Goal: Complete application form: Complete application form

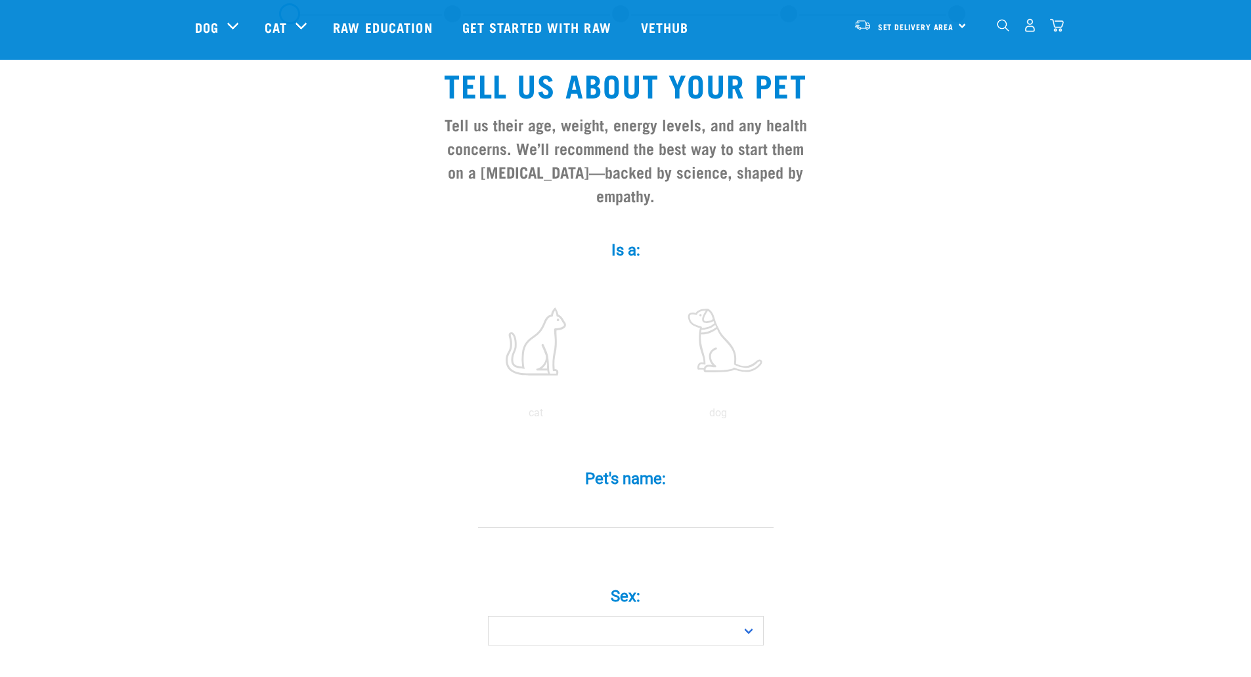
scroll to position [131, 0]
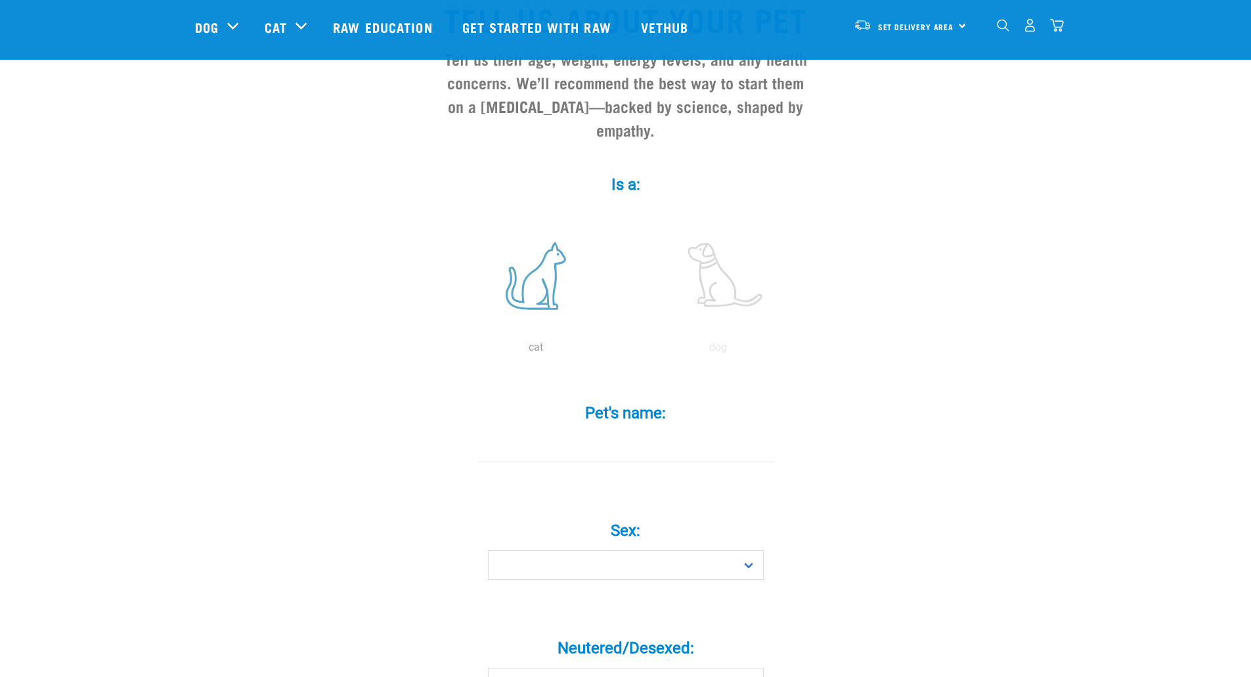
click at [529, 246] on label at bounding box center [535, 276] width 177 height 112
click at [445, 351] on input "radio" at bounding box center [445, 351] width 0 height 0
click at [542, 433] on input "Pet's name: *" at bounding box center [626, 448] width 296 height 30
type input "[PERSON_NAME]"
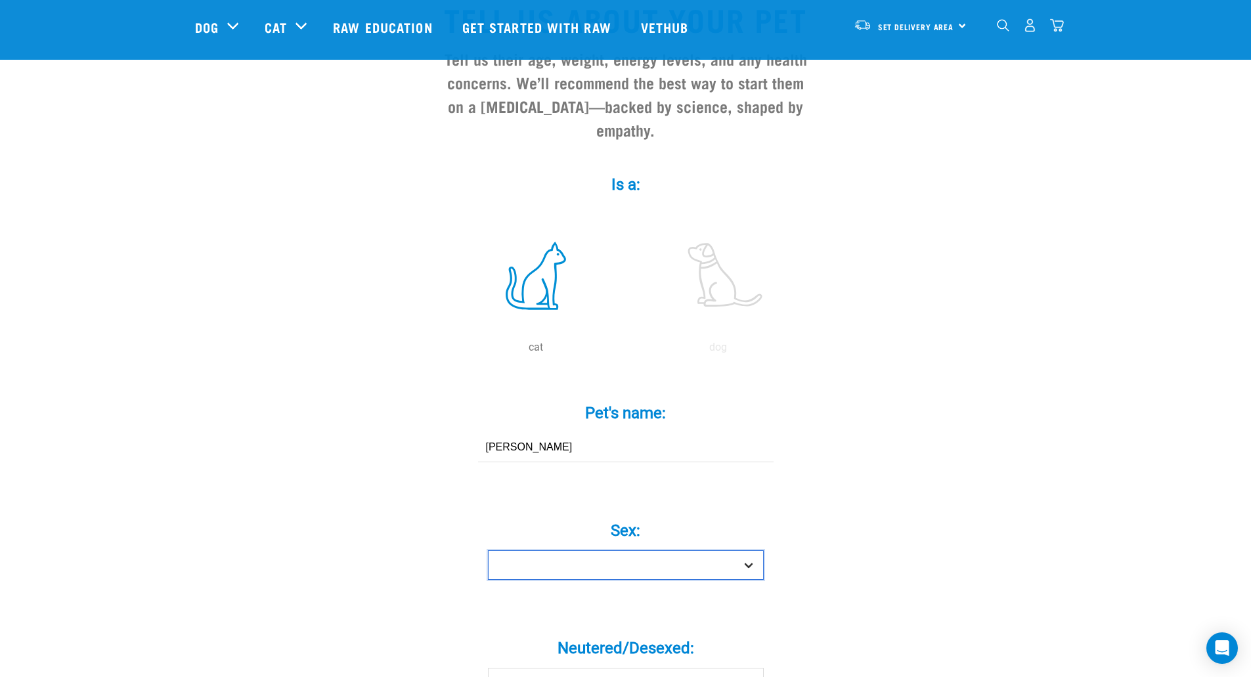
click at [594, 550] on select "Boy Girl" at bounding box center [626, 565] width 276 height 30
select select "boy"
click at [488, 550] on select "Boy Girl" at bounding box center [626, 565] width 276 height 30
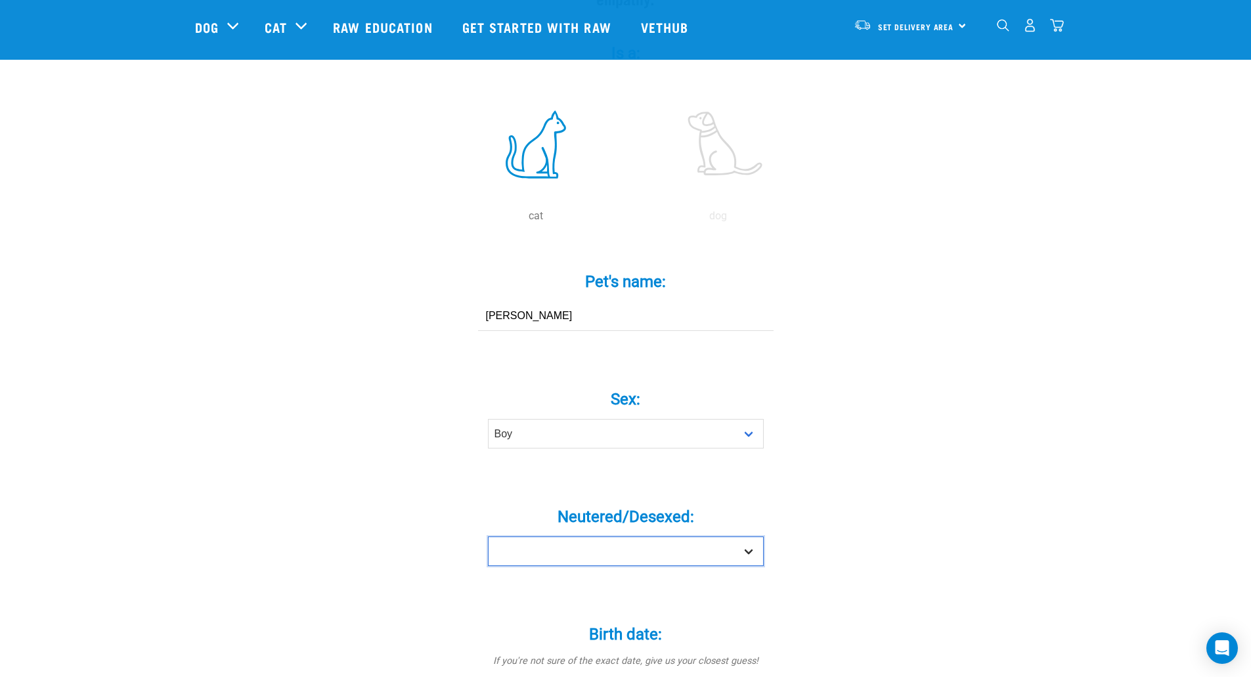
click at [564, 537] on select "Yes No" at bounding box center [626, 552] width 276 height 30
select select "yes"
click at [488, 537] on select "Yes No" at bounding box center [626, 552] width 276 height 30
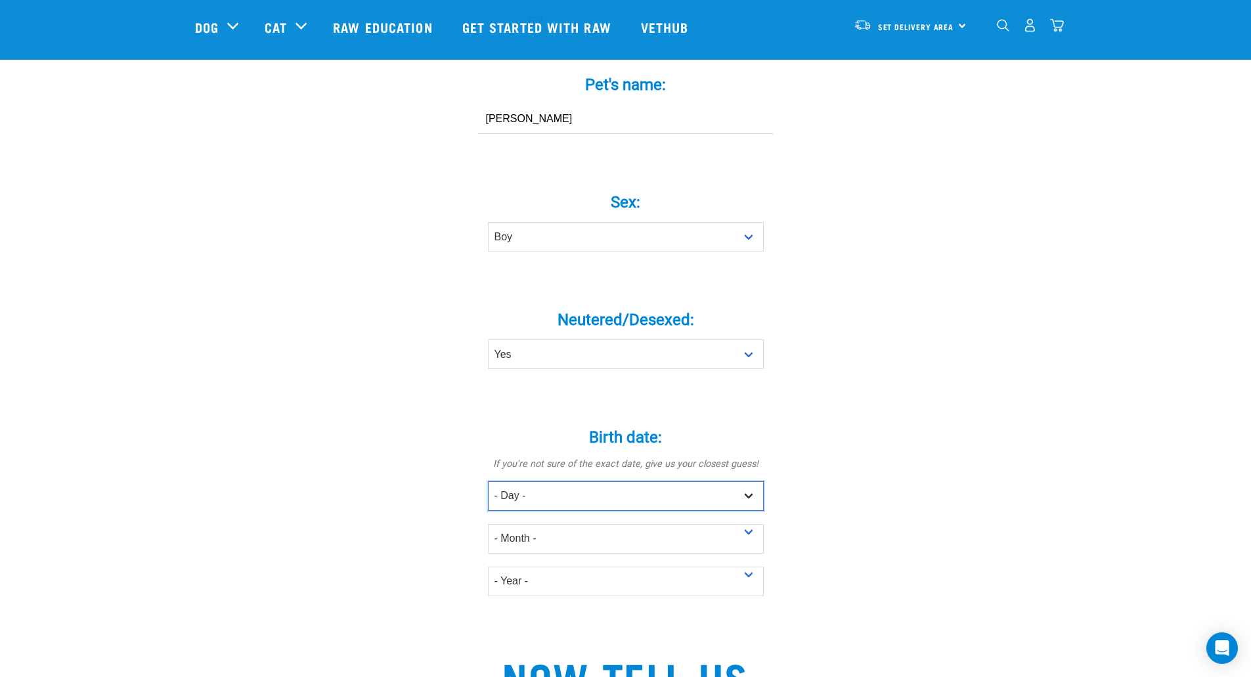
click at [542, 481] on select "- Day - 1 2 3 4 5 6 7 8 9 10 11 12 13 14 15 16 17 18 19 20 21 22 23 24 25 26 27" at bounding box center [626, 496] width 276 height 30
select select "1"
click at [488, 481] on select "- Day - 1 2 3 4 5 6 7 8 9 10 11 12 13 14 15 16 17 18 19 20 21 22 23 24 25 26 27" at bounding box center [626, 496] width 276 height 30
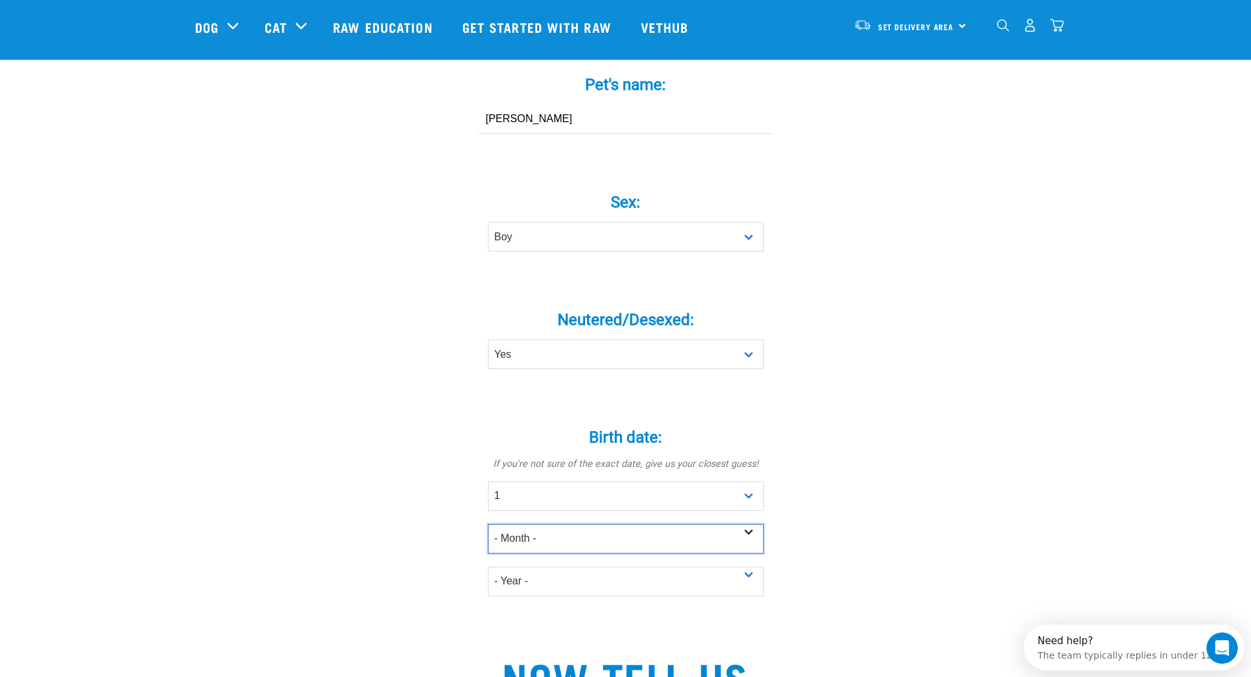
click at [518, 524] on select "- Month - January February March April May June July August September October N…" at bounding box center [626, 539] width 276 height 30
select select "December"
click at [488, 524] on select "- Month - January February March April May June July August September October N…" at bounding box center [626, 539] width 276 height 30
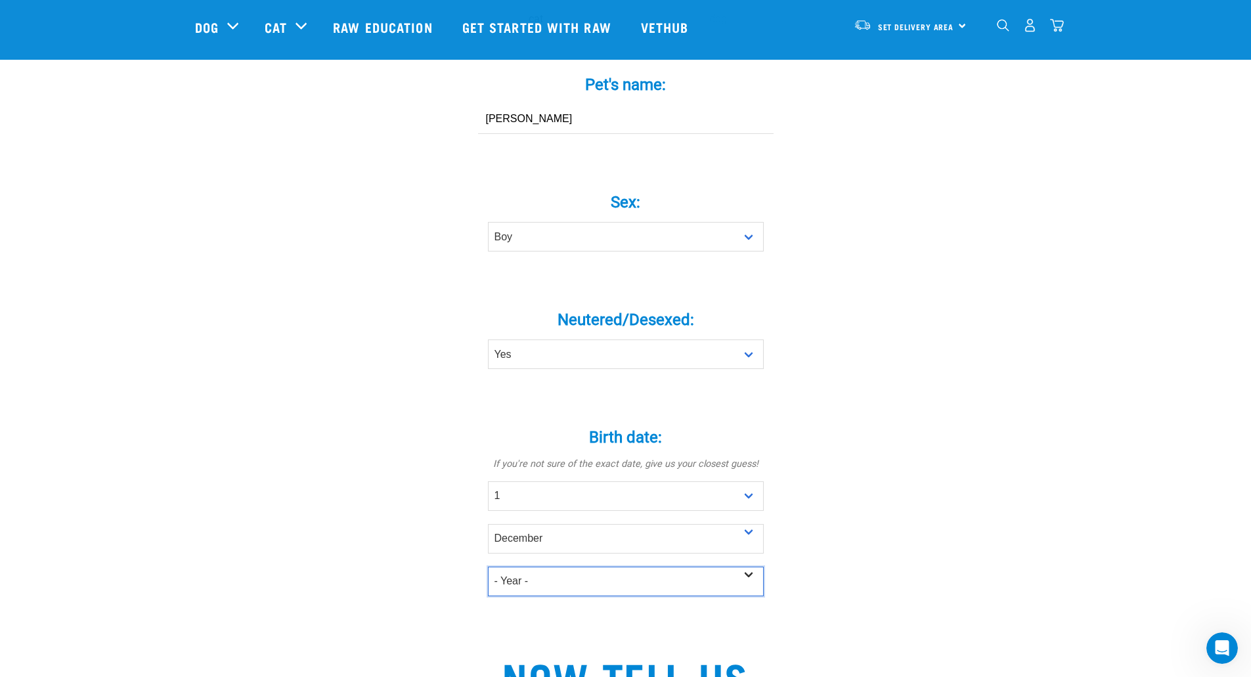
click at [508, 567] on select "- Year - 2025 2024 2023 2022 2021 2020 2019 2018 2017 2016 2015 2014 2013 2012" at bounding box center [626, 582] width 276 height 30
select select "2020"
click at [488, 567] on select "- Year - 2025 2024 2023 2022 2021 2020 2019 2018 2017 2016 2015 2014 2013 2012" at bounding box center [626, 582] width 276 height 30
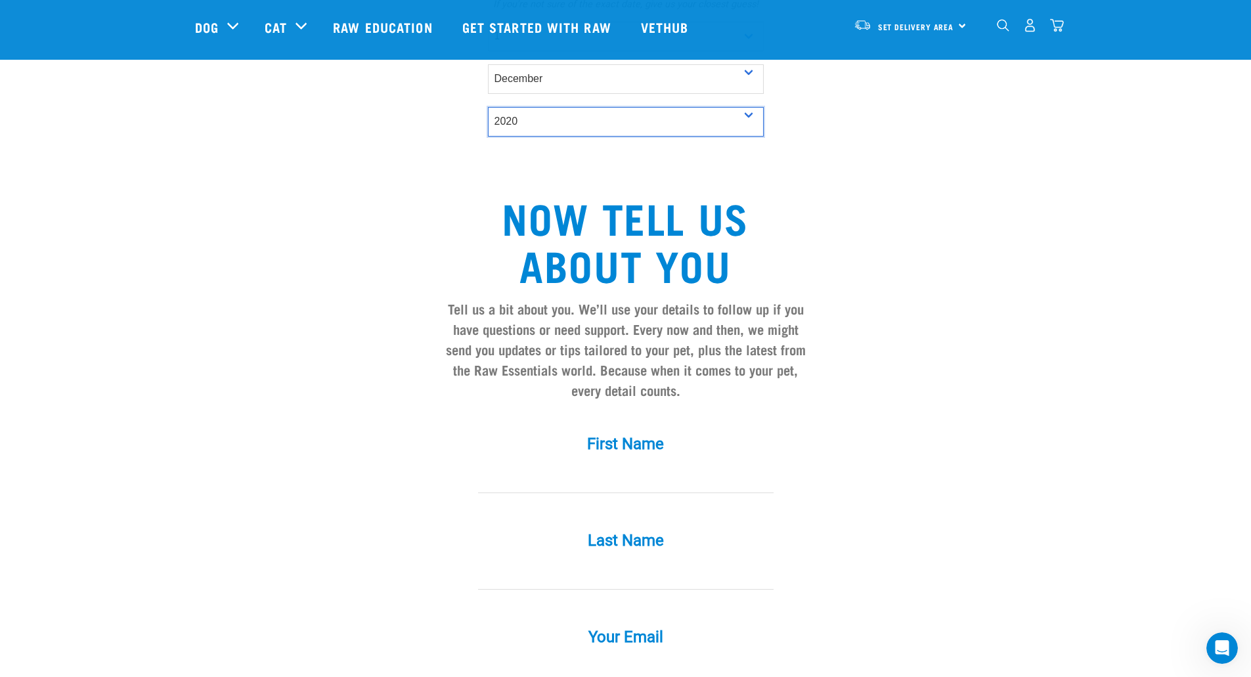
scroll to position [985, 0]
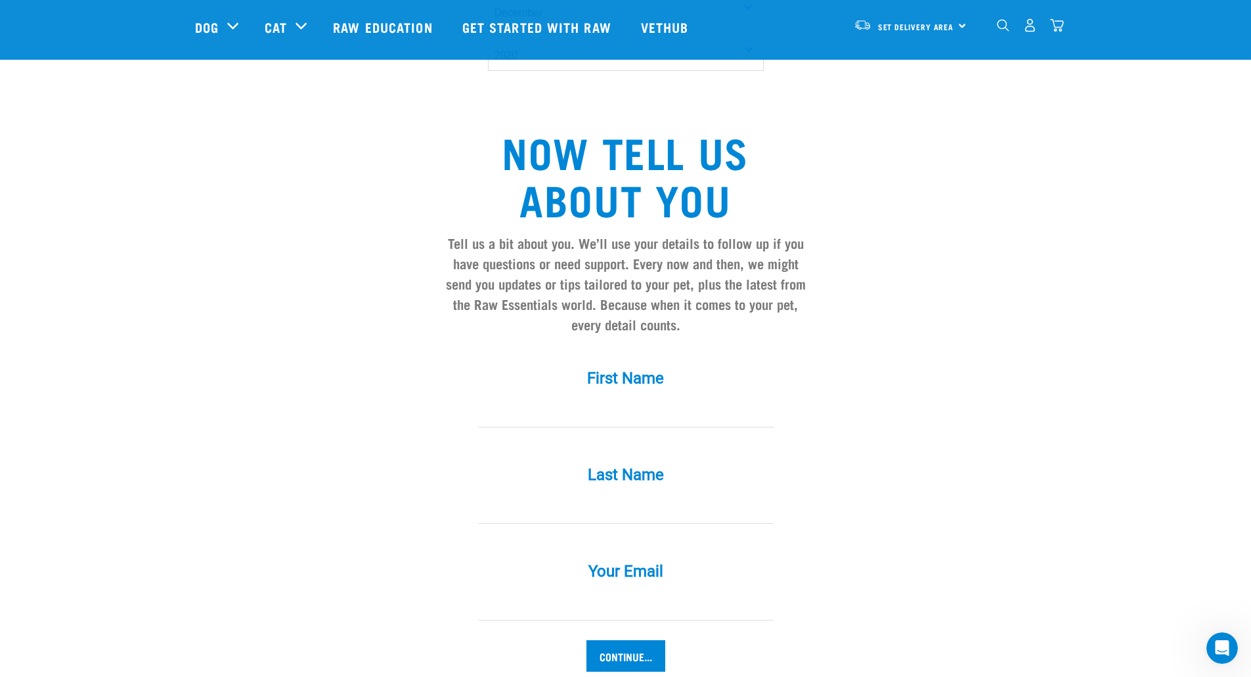
click at [615, 400] on input "First Name *" at bounding box center [626, 413] width 296 height 30
type input "Joanne"
type input "Rowan"
drag, startPoint x: 622, startPoint y: 579, endPoint x: 299, endPoint y: 569, distance: 322.6
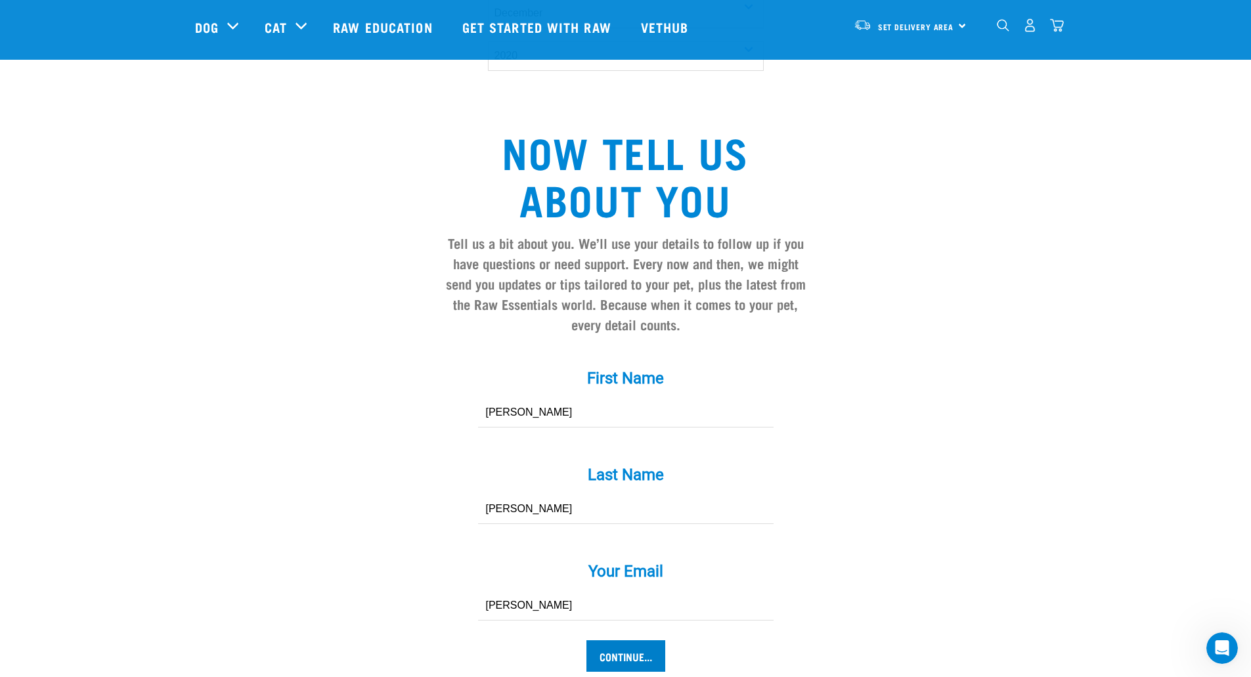
type input "joanner@xtra.co.nz"
click at [630, 640] on input "Continue..." at bounding box center [625, 656] width 79 height 32
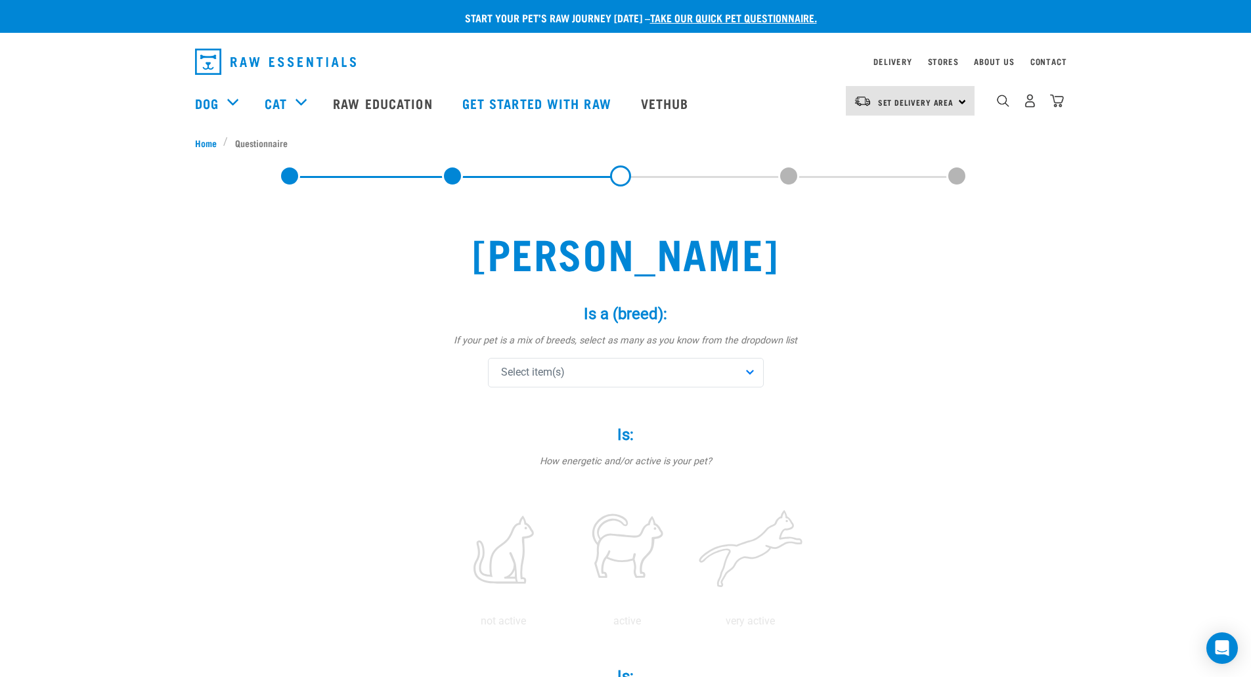
click at [517, 371] on span "Select item(s)" at bounding box center [533, 372] width 64 height 16
click at [521, 413] on input "text" at bounding box center [625, 409] width 269 height 30
type input "bu"
click at [530, 432] on span "Burmese" at bounding box center [636, 437] width 234 height 13
click at [447, 428] on label "Is: *" at bounding box center [626, 435] width 394 height 24
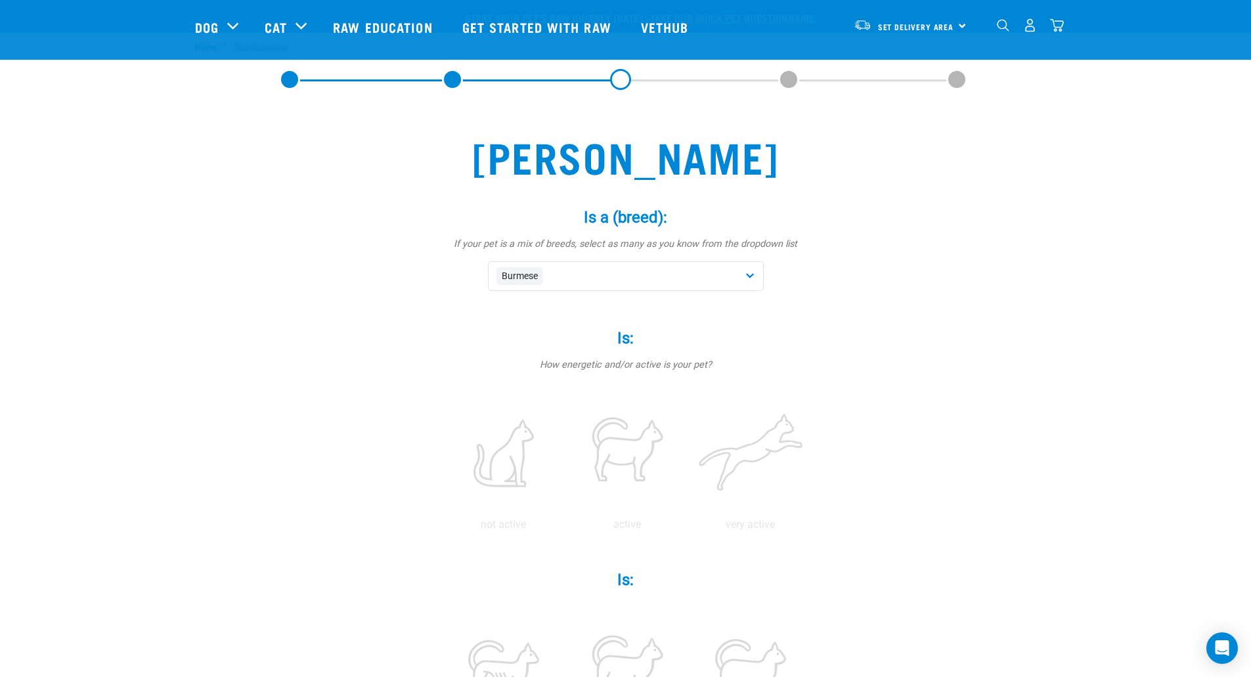
scroll to position [131, 0]
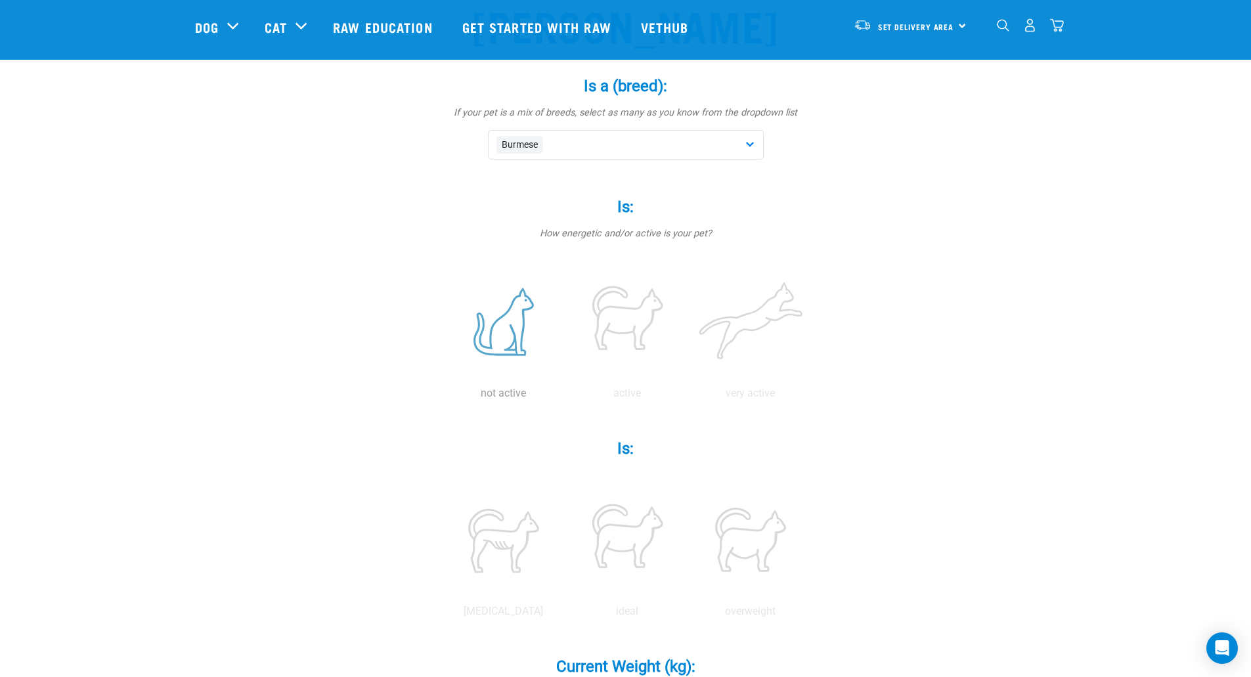
click at [516, 322] on label at bounding box center [504, 322] width 118 height 112
click at [442, 397] on input "radio" at bounding box center [442, 397] width 0 height 0
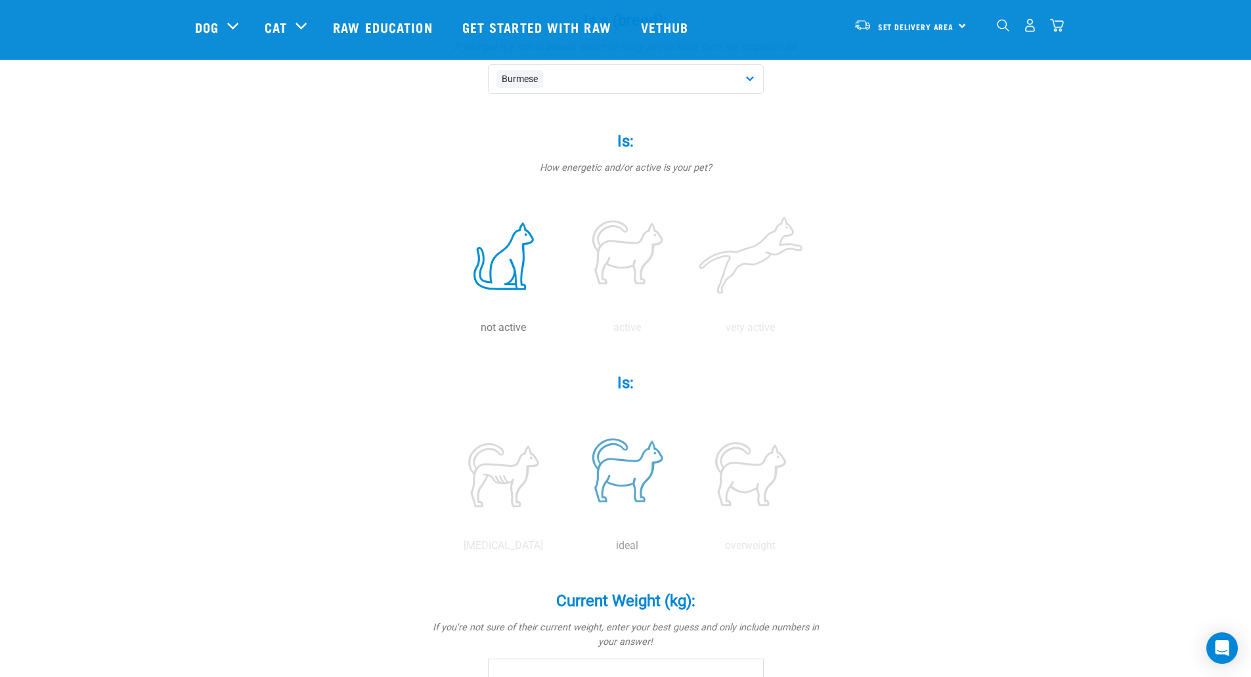
scroll to position [263, 0]
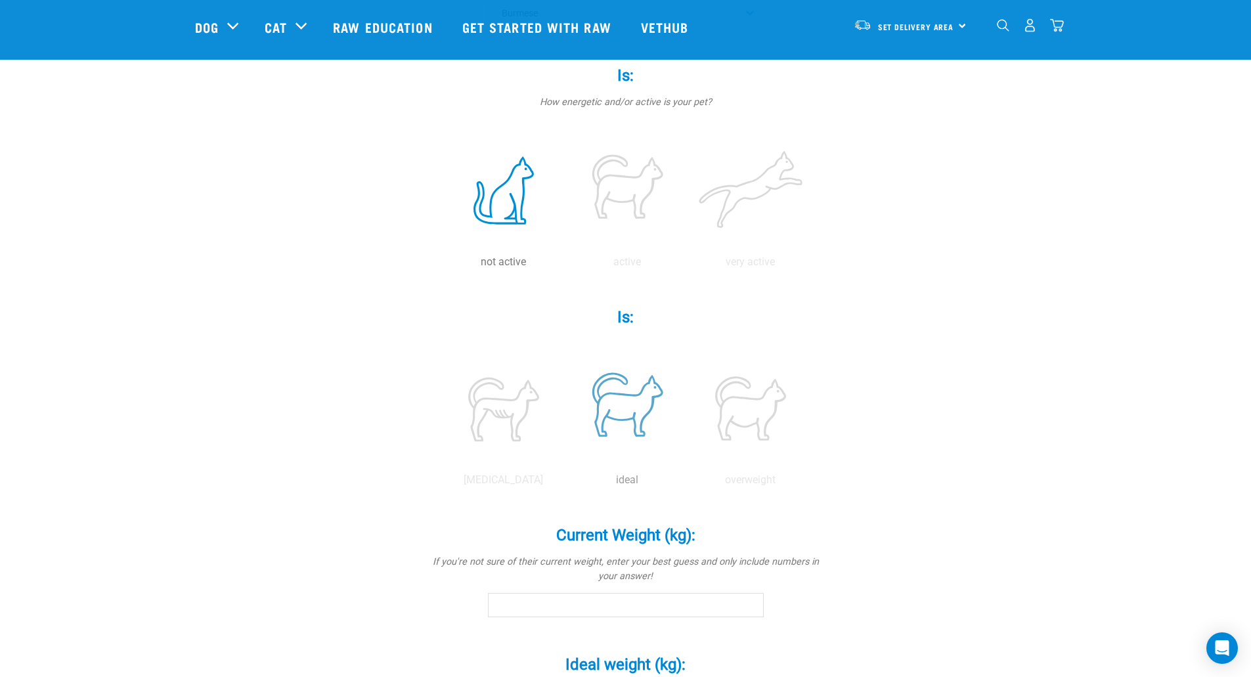
click at [617, 405] on label at bounding box center [627, 409] width 118 height 112
click at [565, 483] on input "radio" at bounding box center [565, 483] width 0 height 0
click at [523, 607] on input "Current Weight (kg): *" at bounding box center [626, 605] width 276 height 24
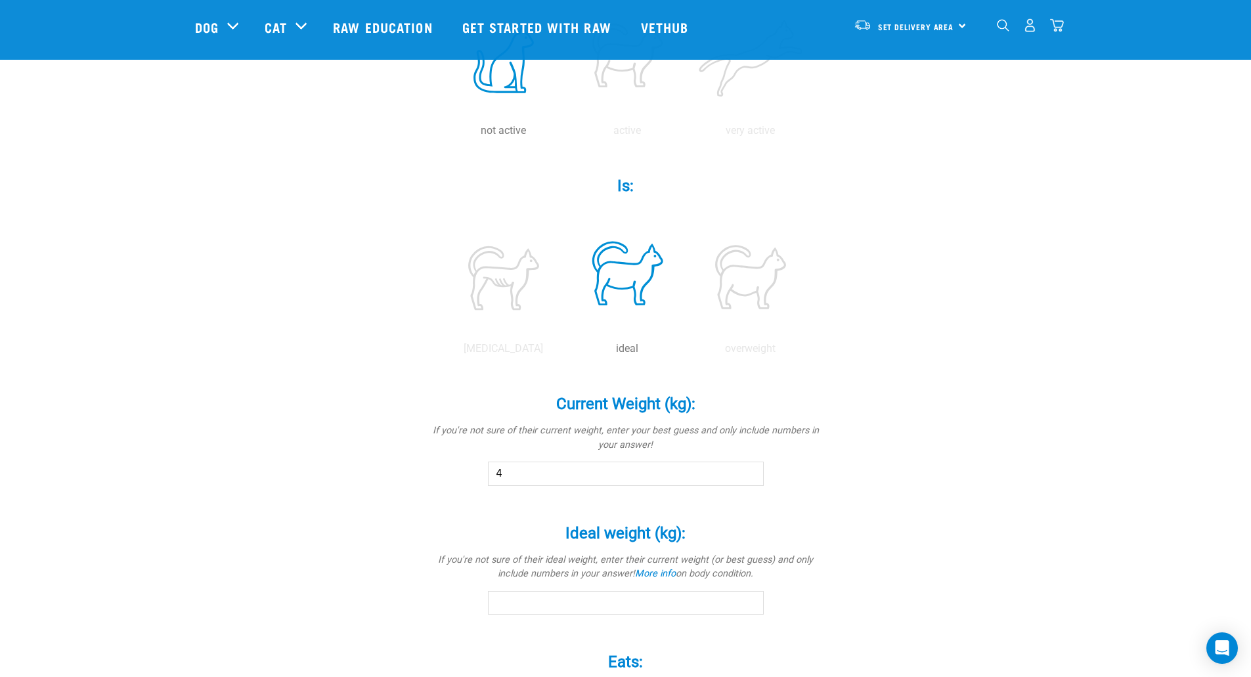
scroll to position [460, 0]
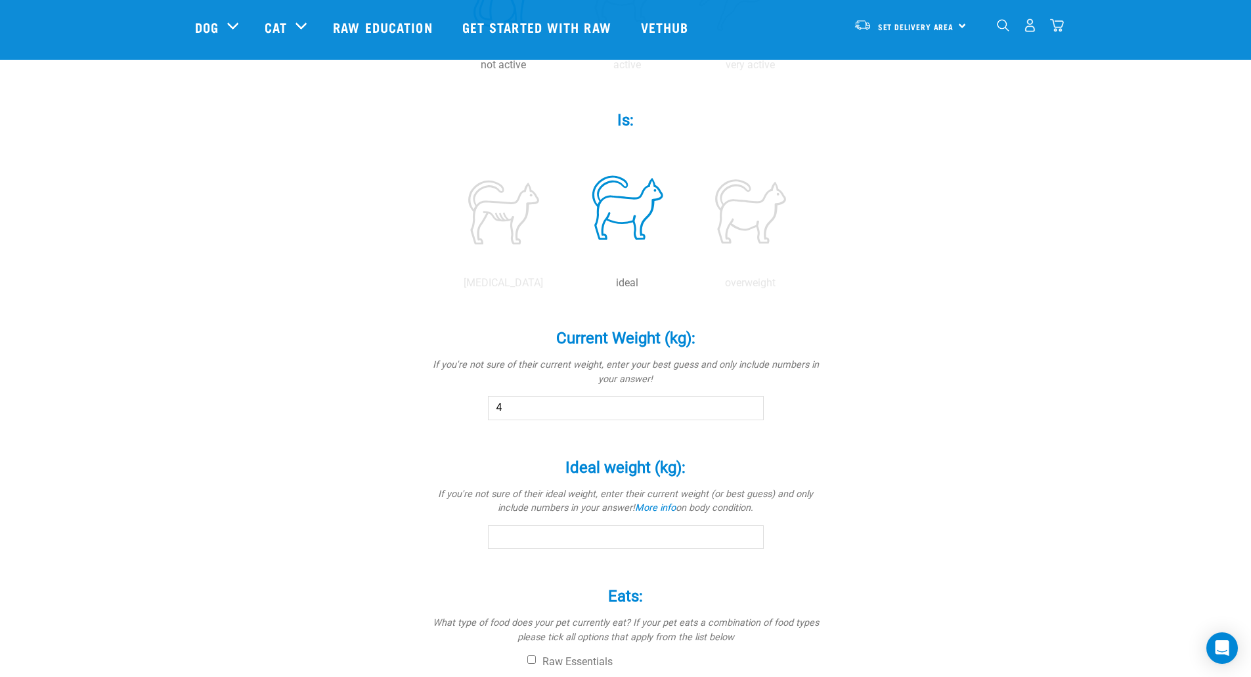
type input "4"
click at [527, 539] on input "Ideal weight (kg): *" at bounding box center [626, 537] width 276 height 24
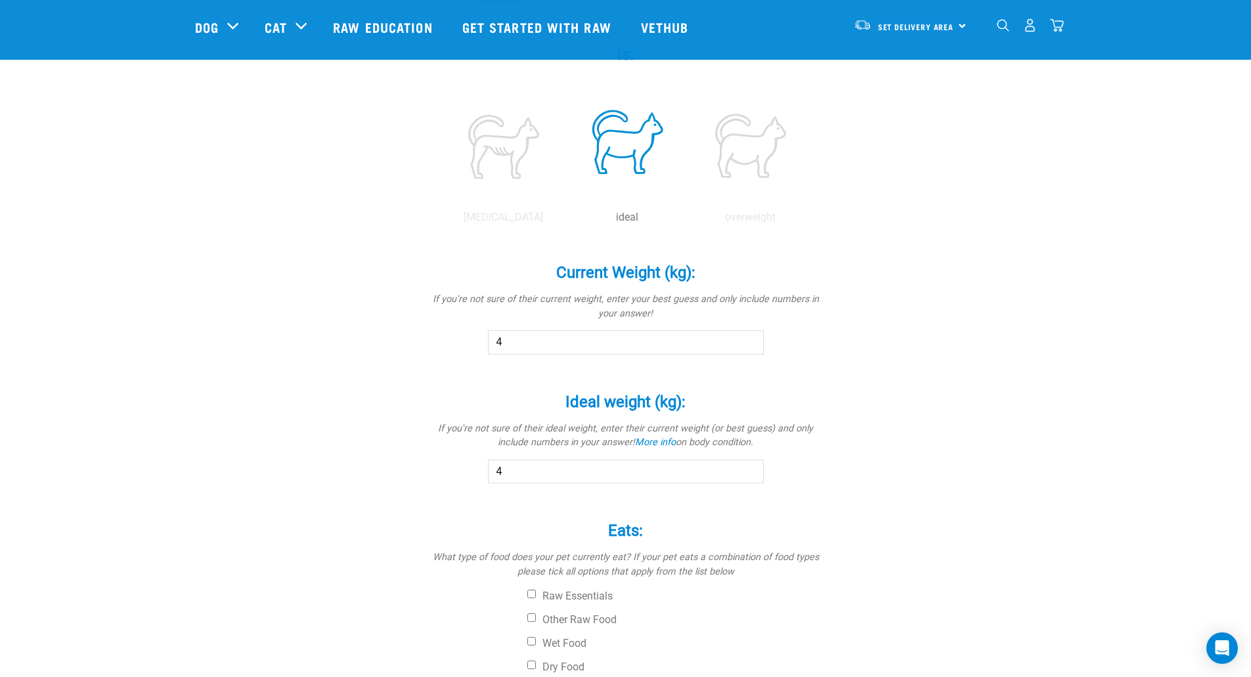
scroll to position [591, 0]
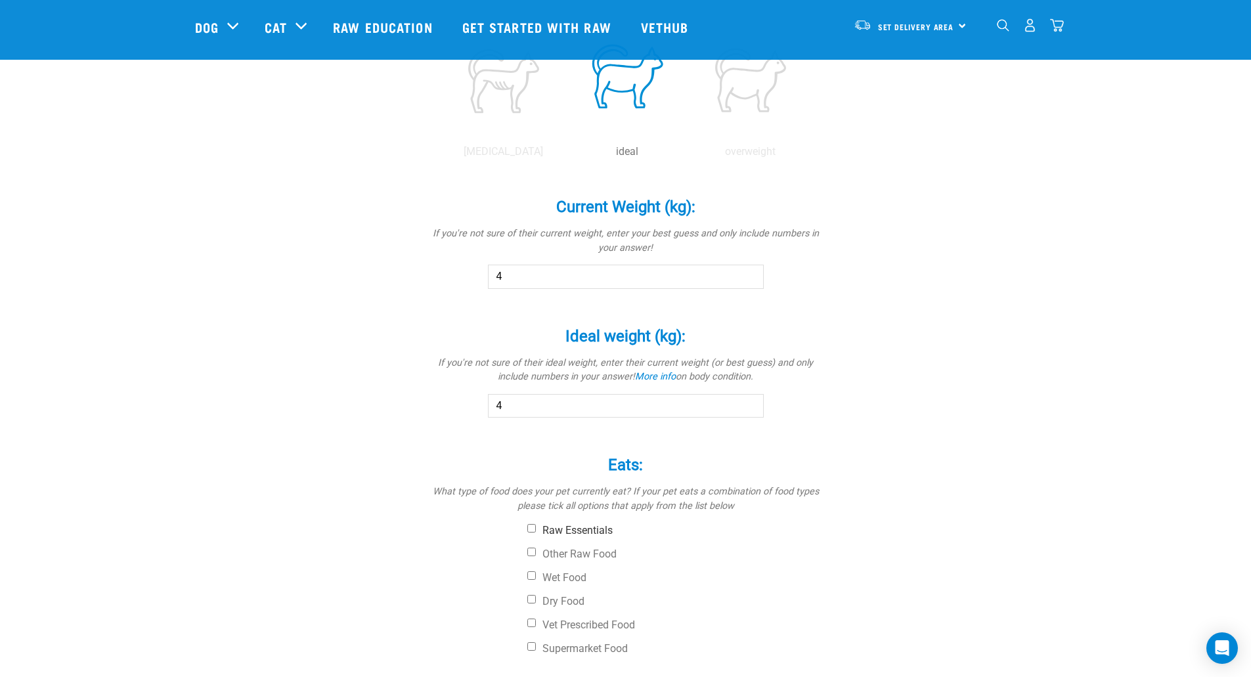
type input "4"
click at [529, 525] on input "Raw Essentials" at bounding box center [531, 528] width 9 height 9
checkbox input "true"
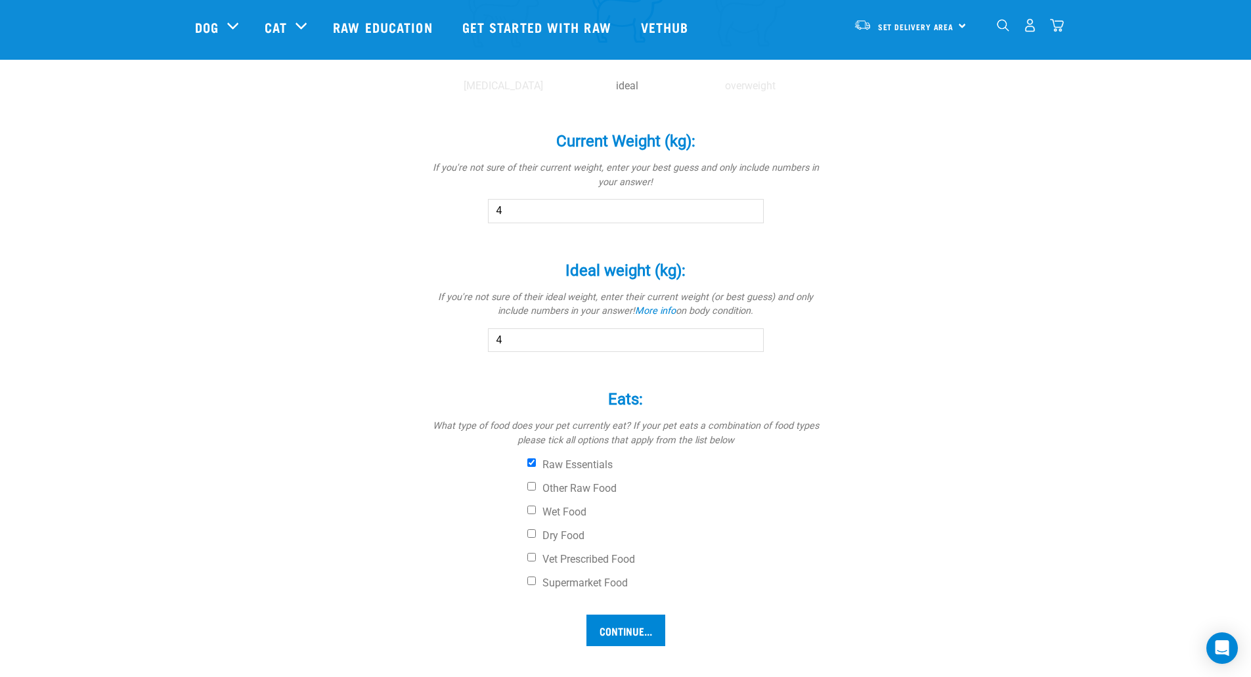
scroll to position [722, 0]
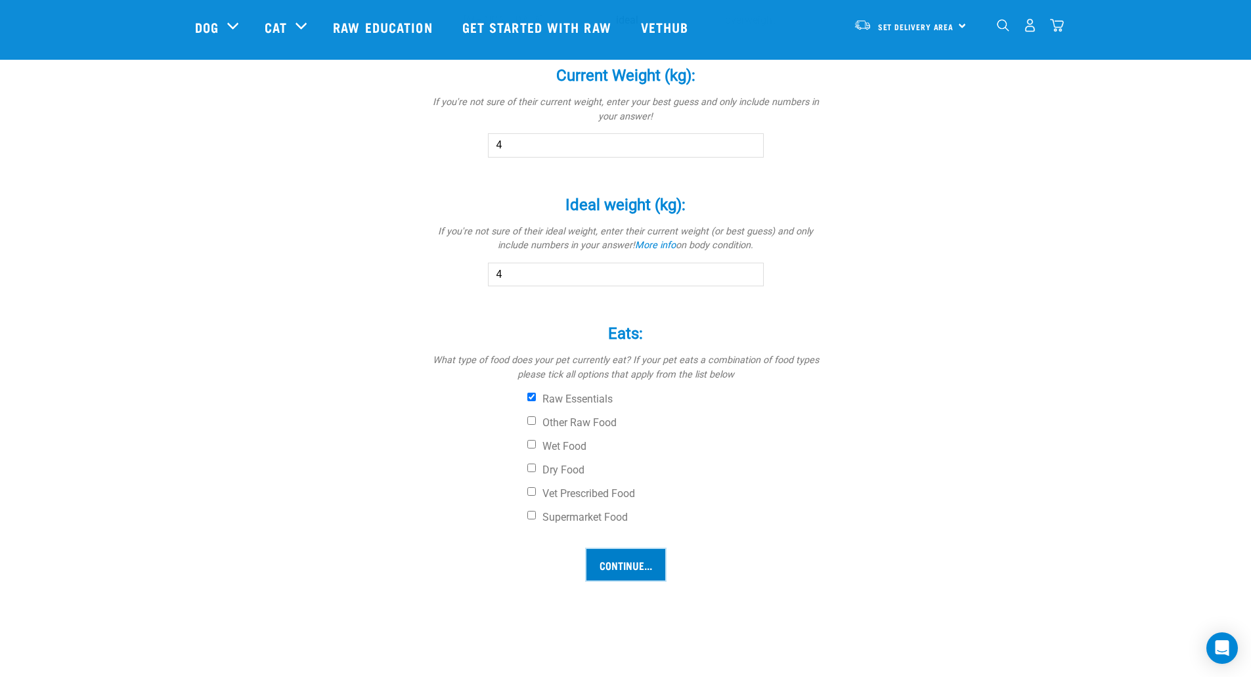
click at [603, 567] on input "Continue..." at bounding box center [625, 565] width 79 height 32
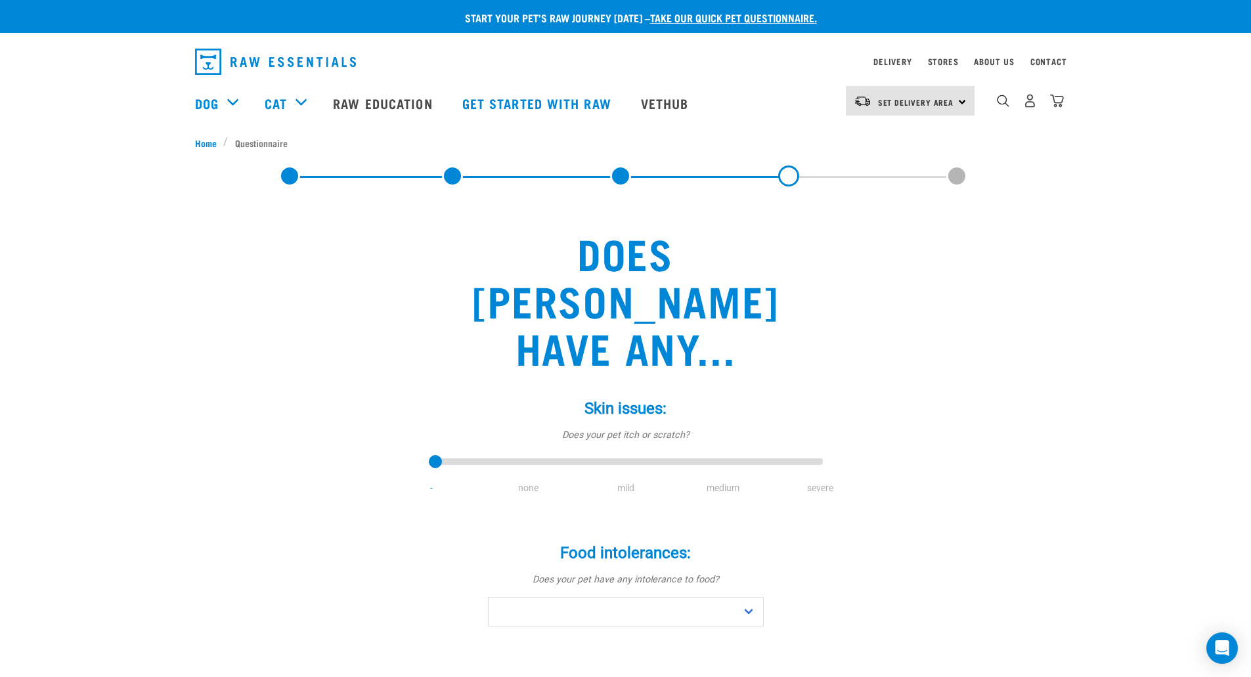
click at [523, 433] on div "Skin issues: * Does your pet itch or scratch? - none mild medium severe" at bounding box center [626, 438] width 394 height 114
click at [523, 481] on li "none" at bounding box center [528, 488] width 97 height 14
drag, startPoint x: 430, startPoint y: 414, endPoint x: 530, endPoint y: 424, distance: 100.3
type input "1"
click at [530, 453] on input "range" at bounding box center [626, 462] width 394 height 18
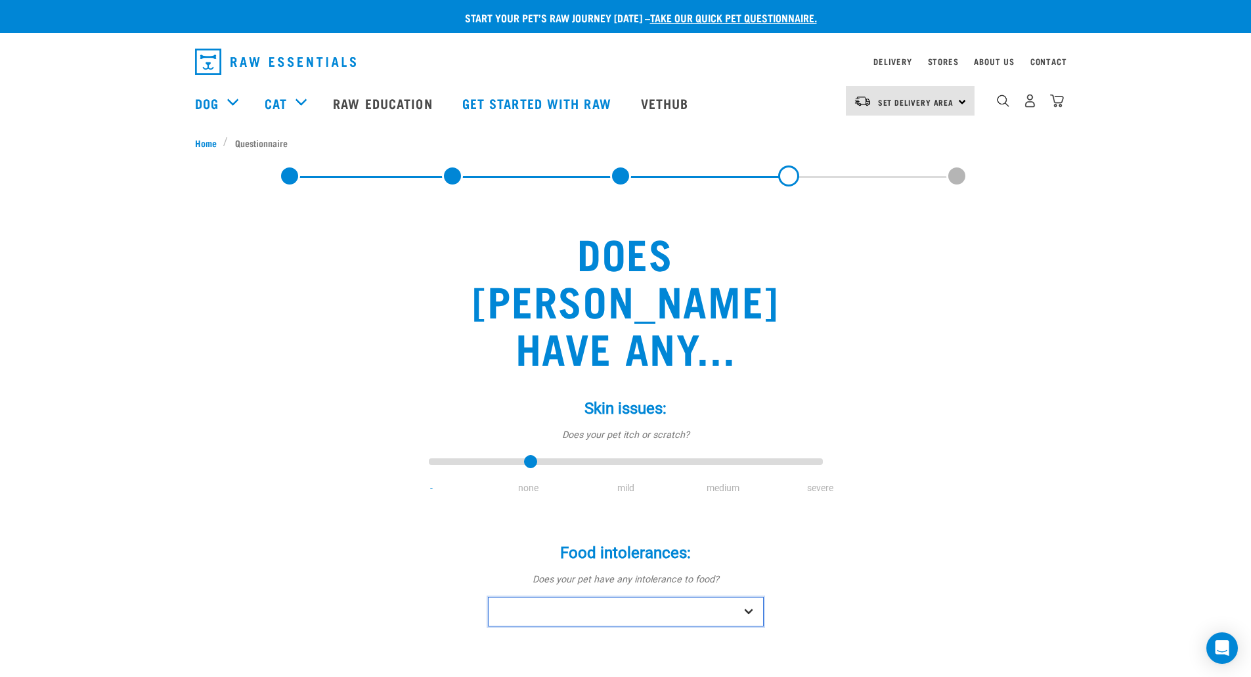
click at [558, 597] on select "No Yes" at bounding box center [626, 612] width 276 height 30
select select "no"
click at [488, 597] on select "No Yes" at bounding box center [626, 612] width 276 height 30
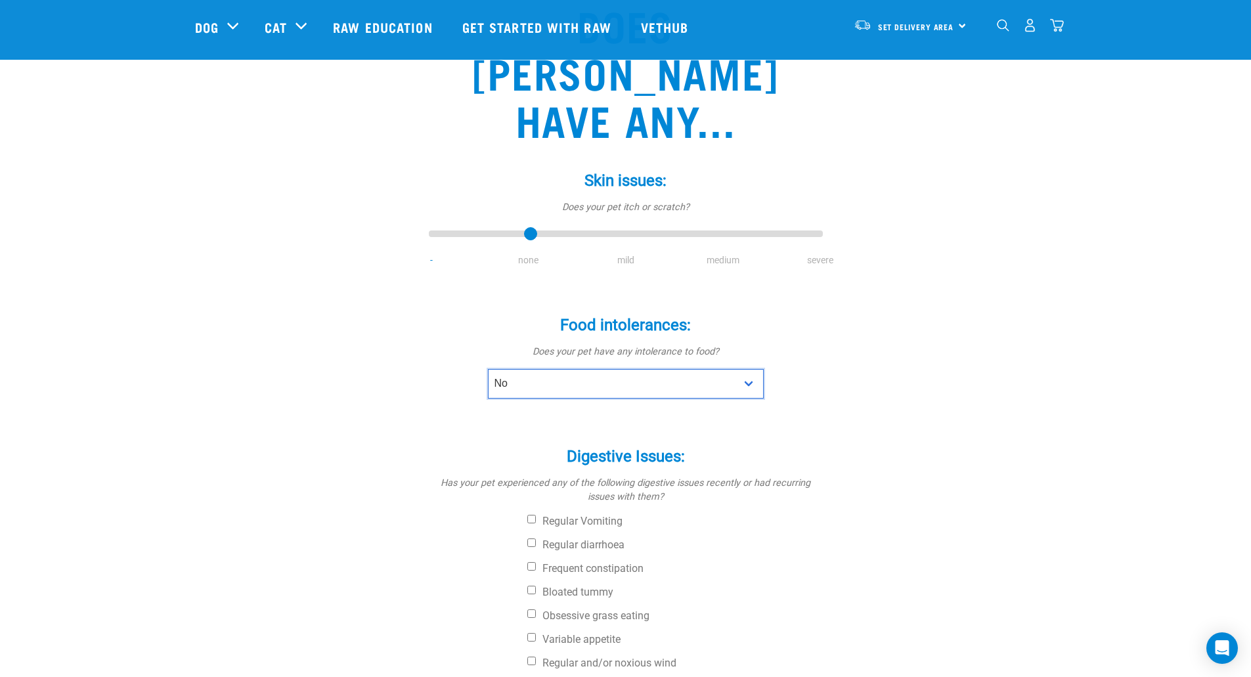
scroll to position [197, 0]
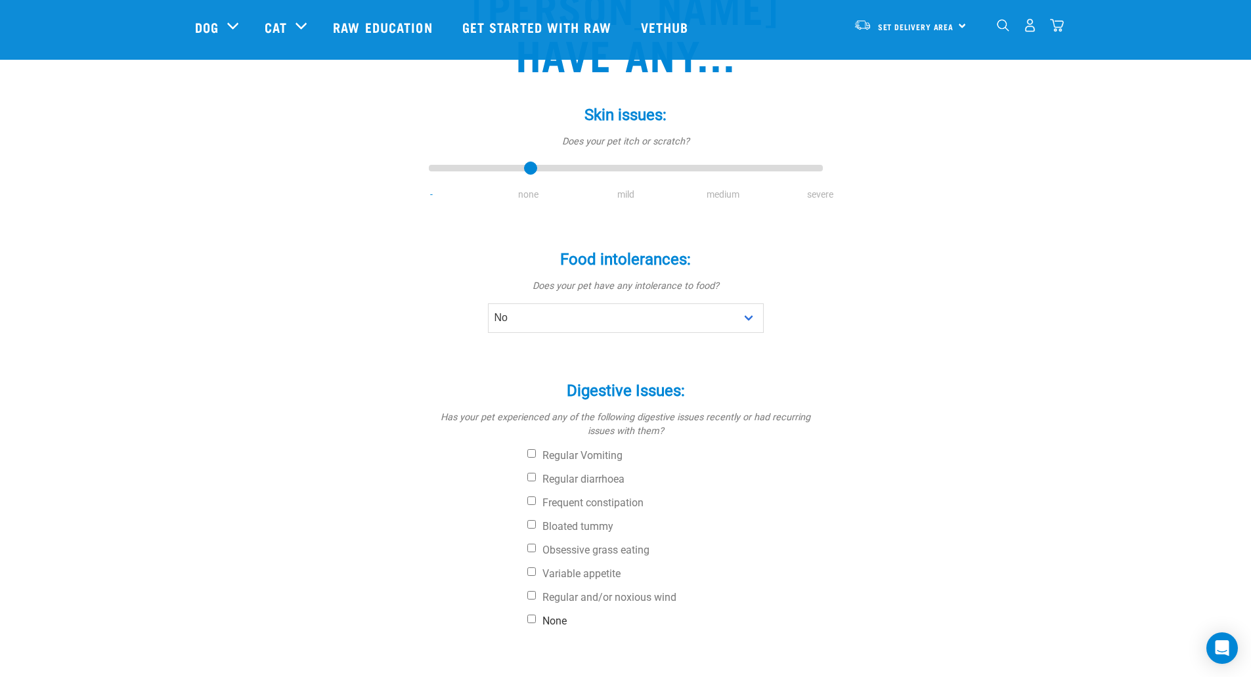
click at [531, 615] on input "None" at bounding box center [531, 619] width 9 height 9
checkbox input "true"
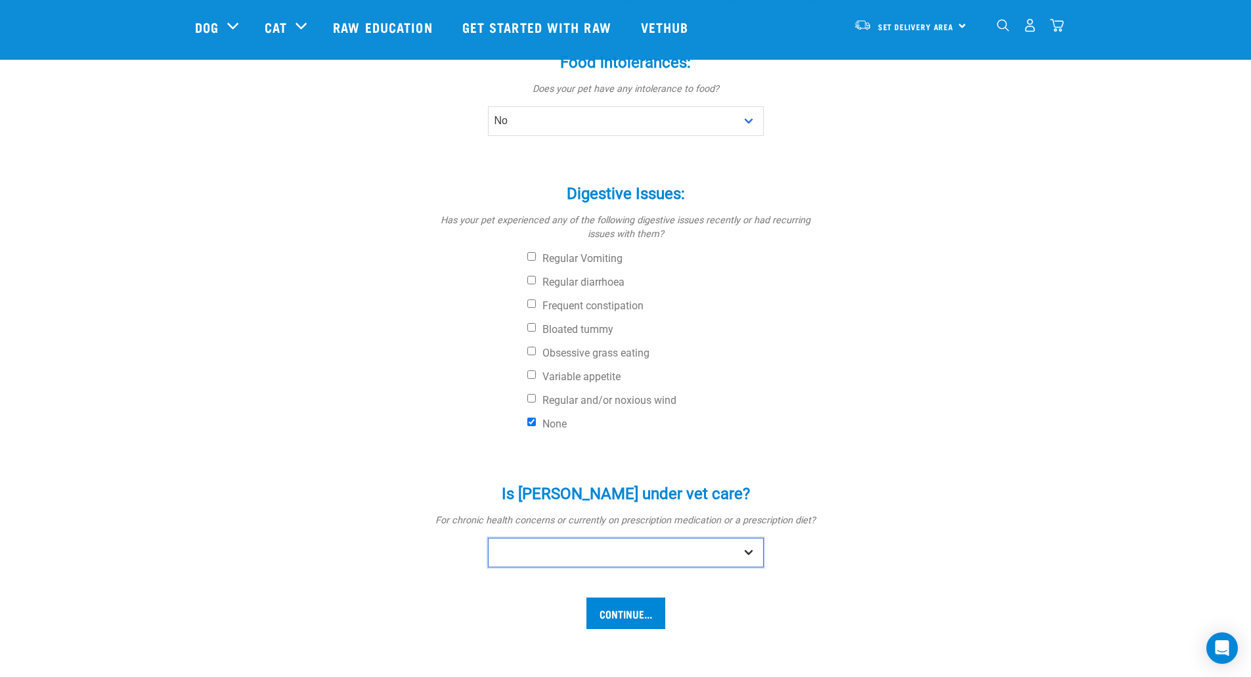
click at [553, 538] on select "No Yes" at bounding box center [626, 553] width 276 height 30
click at [488, 538] on select "No Yes" at bounding box center [626, 553] width 276 height 30
click at [516, 538] on select "No Yes" at bounding box center [626, 553] width 276 height 30
select select "no"
click at [488, 538] on select "No Yes" at bounding box center [626, 553] width 276 height 30
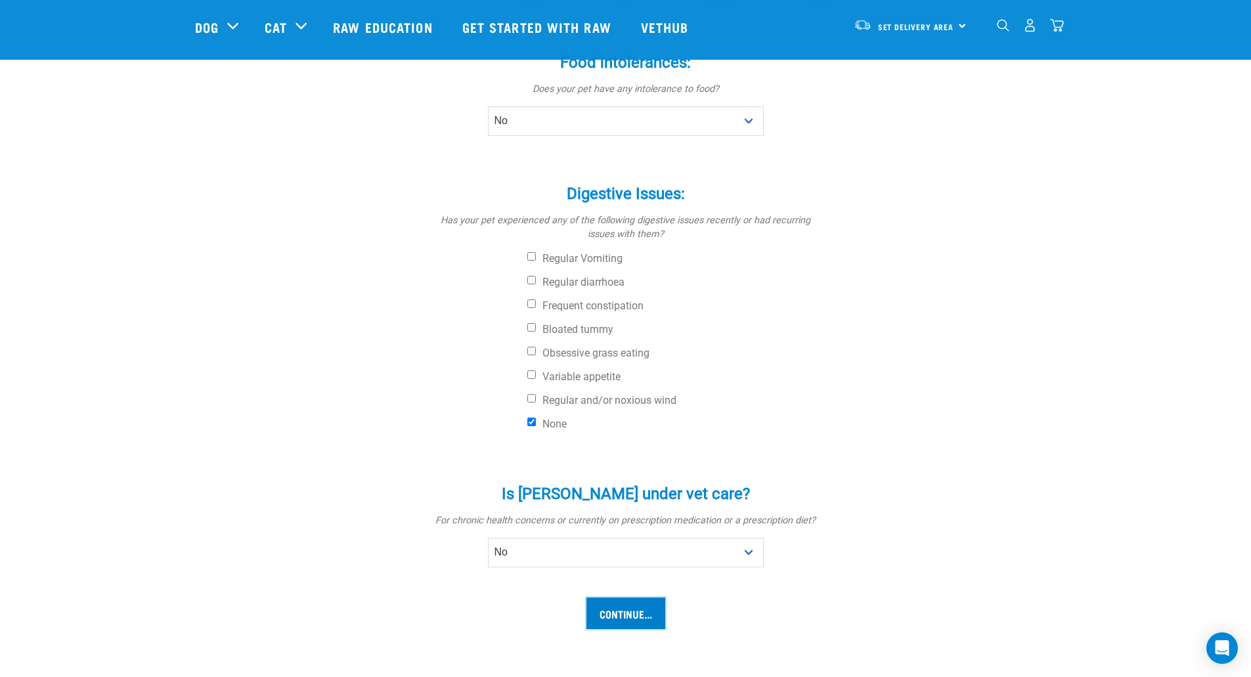
click at [618, 598] on input "Continue..." at bounding box center [625, 614] width 79 height 32
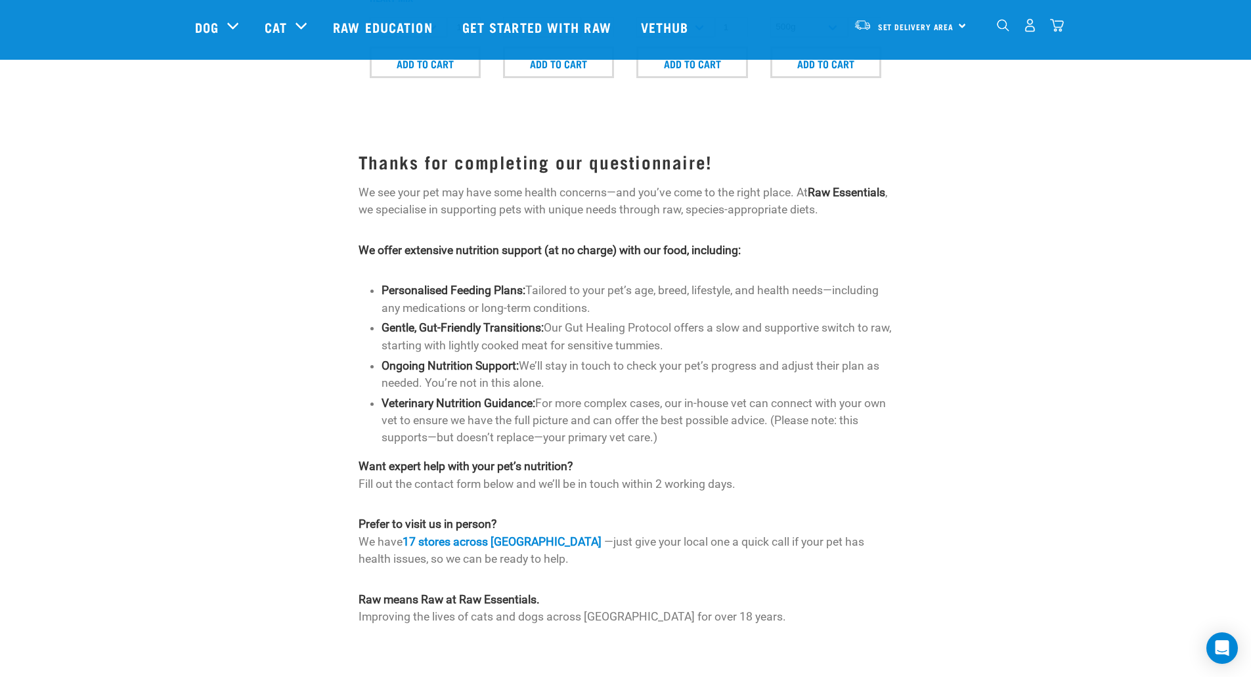
scroll to position [1182, 0]
